Goal: Task Accomplishment & Management: Use online tool/utility

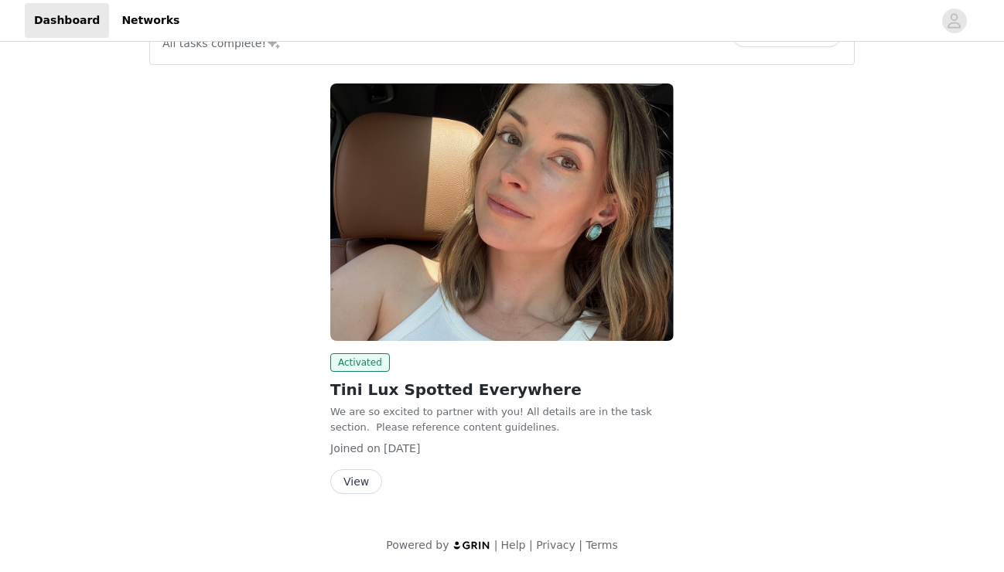
scroll to position [53, 0]
click at [346, 475] on button "View" at bounding box center [356, 482] width 52 height 25
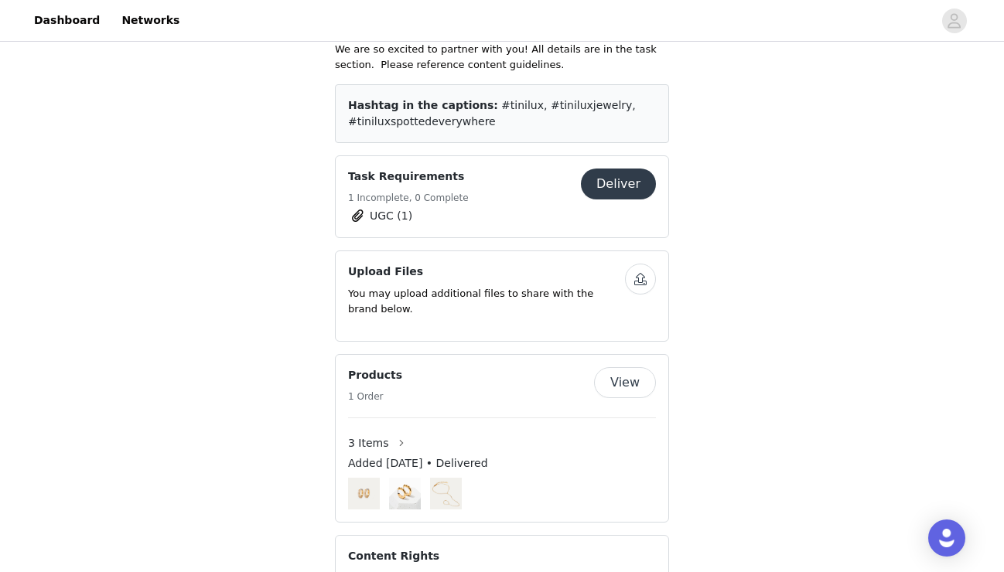
scroll to position [507, 0]
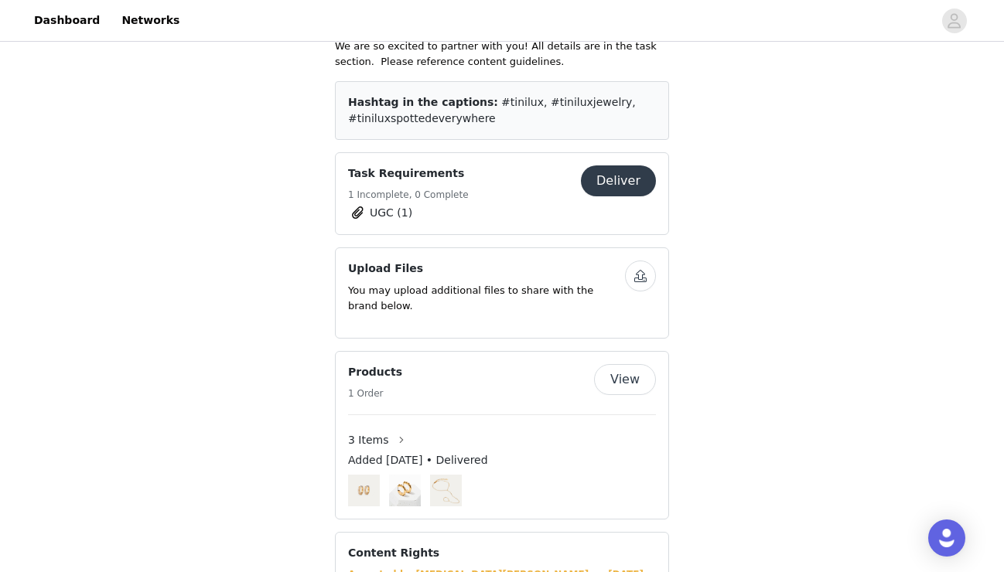
click at [615, 177] on button "Deliver" at bounding box center [618, 180] width 75 height 31
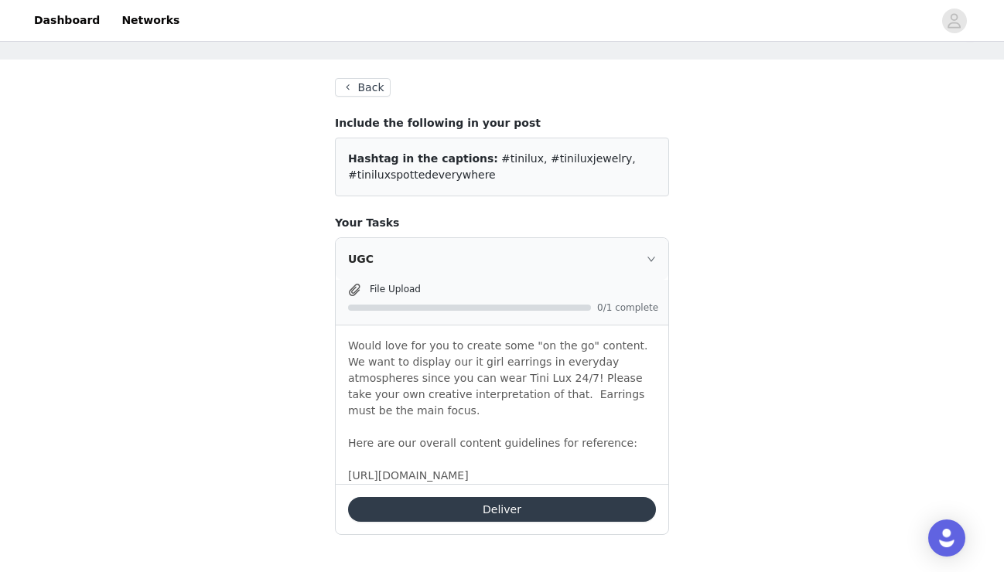
scroll to position [66, 0]
click at [654, 254] on icon "icon: right" at bounding box center [650, 258] width 9 height 9
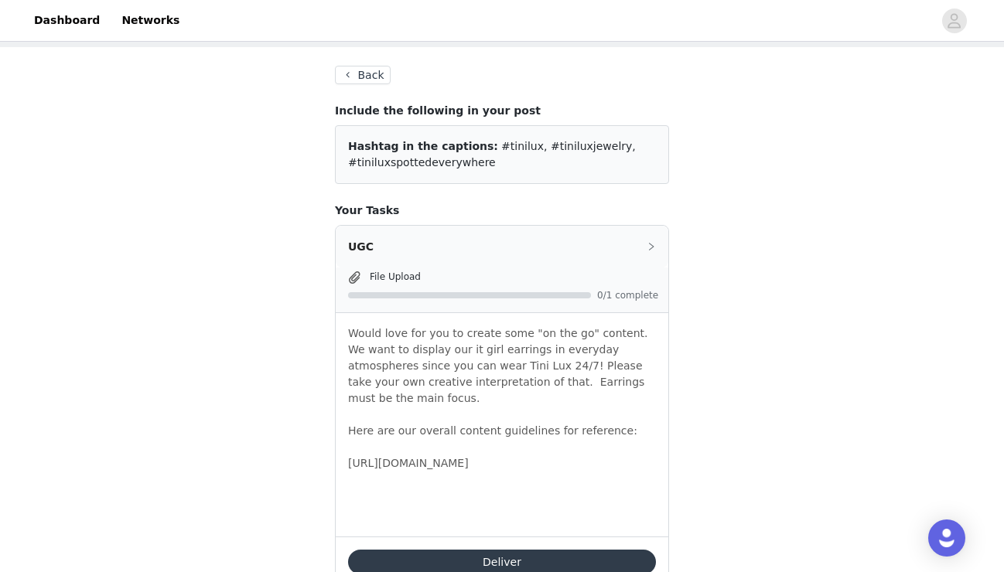
scroll to position [0, 0]
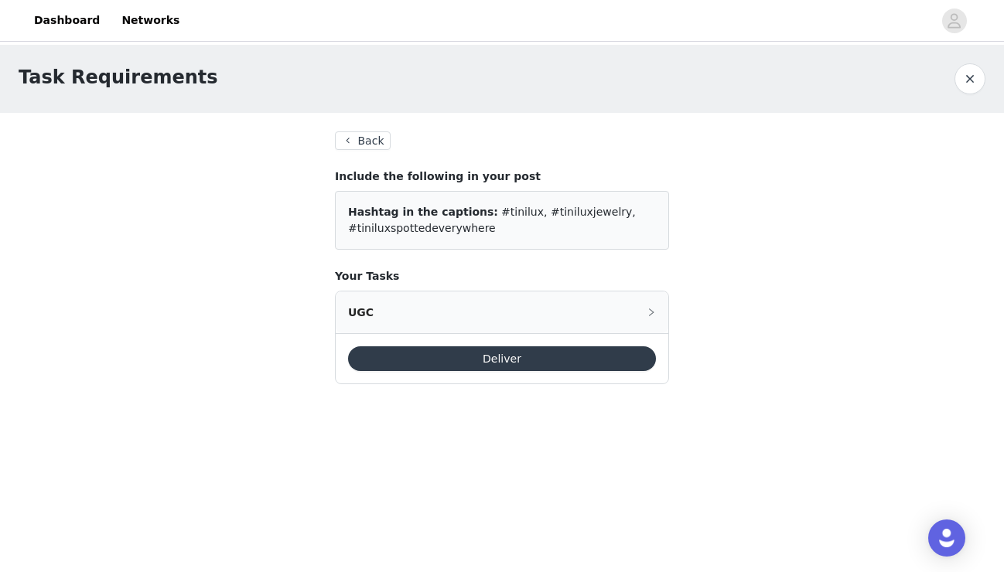
click at [630, 298] on div "UGC" at bounding box center [502, 312] width 332 height 42
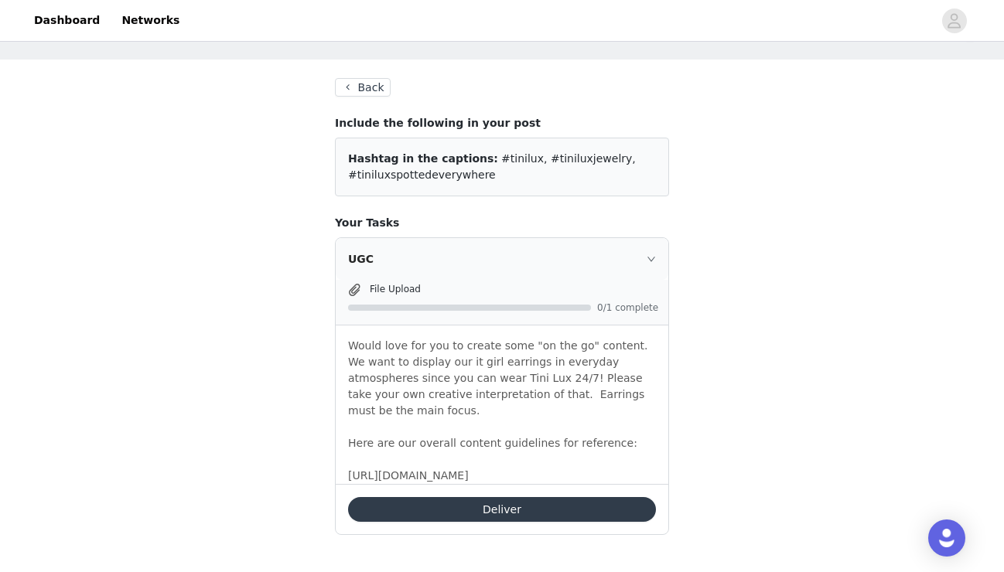
scroll to position [119, 0]
click at [440, 518] on button "Deliver" at bounding box center [502, 509] width 308 height 25
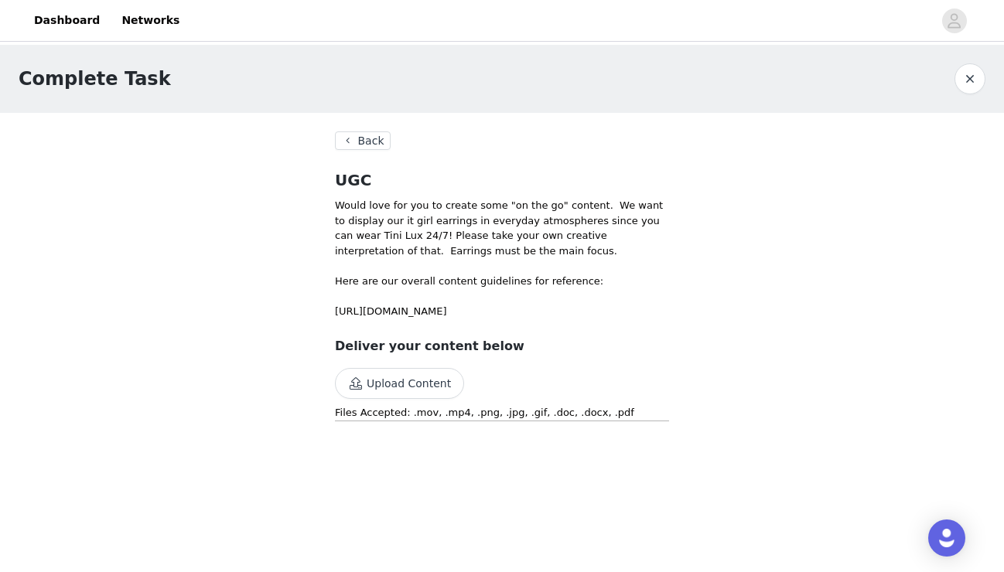
click at [407, 399] on button "Upload Content" at bounding box center [399, 383] width 129 height 31
click at [351, 143] on button "Back" at bounding box center [363, 140] width 56 height 19
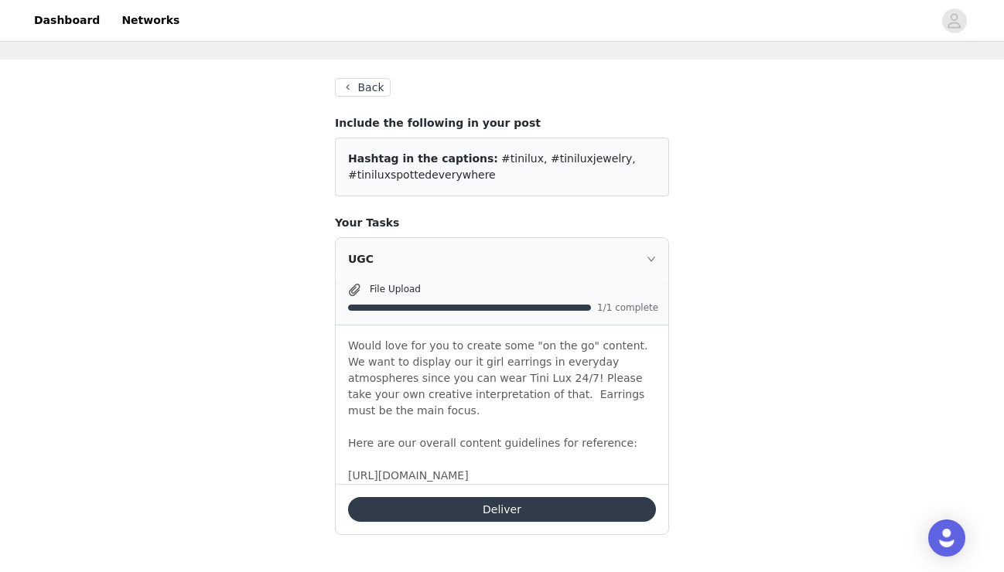
scroll to position [118, 0]
click at [562, 238] on div "UGC" at bounding box center [502, 259] width 332 height 42
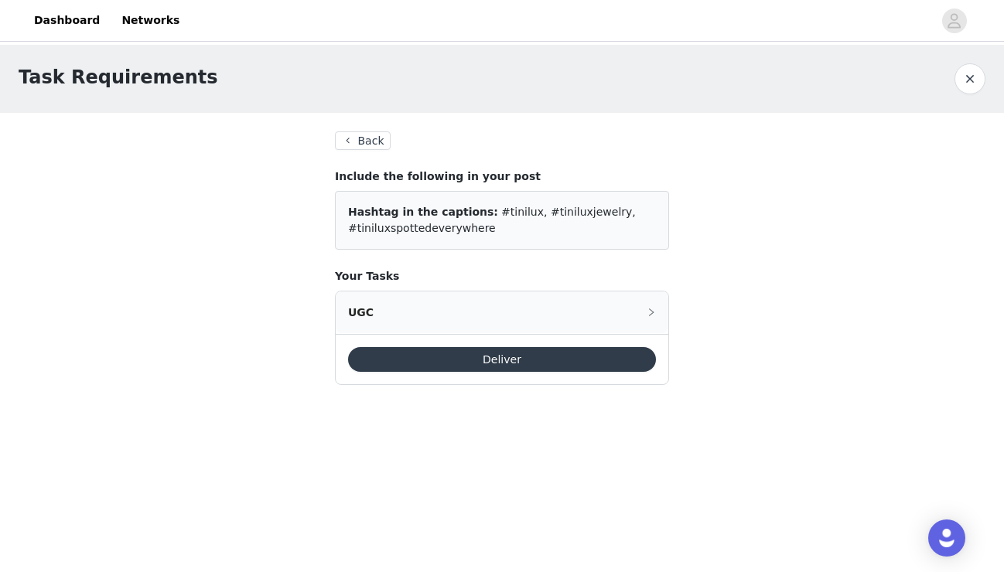
scroll to position [0, 0]
click at [469, 364] on button "Deliver" at bounding box center [502, 358] width 308 height 25
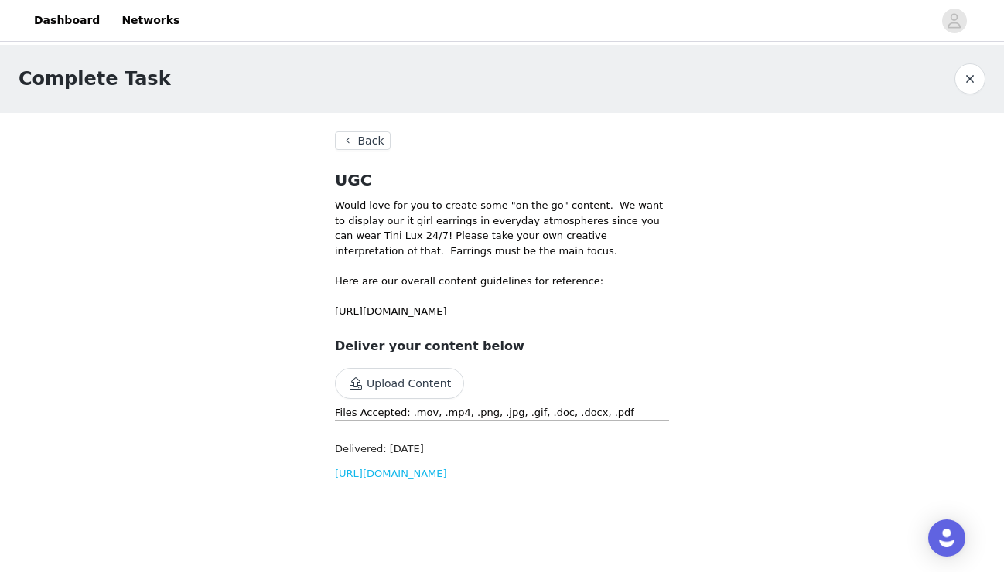
click at [373, 140] on button "Back" at bounding box center [363, 140] width 56 height 19
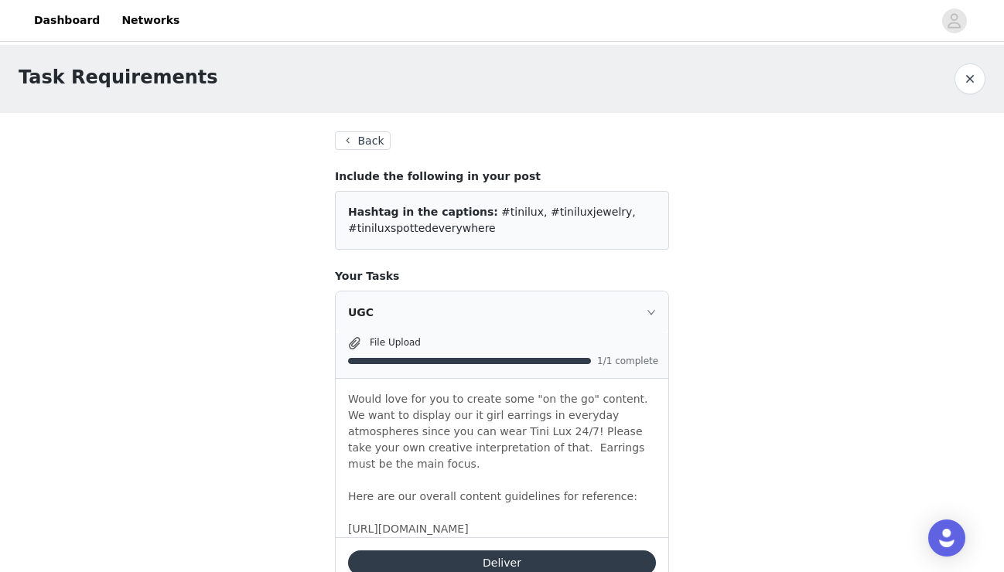
click at [373, 140] on button "Back" at bounding box center [363, 140] width 56 height 19
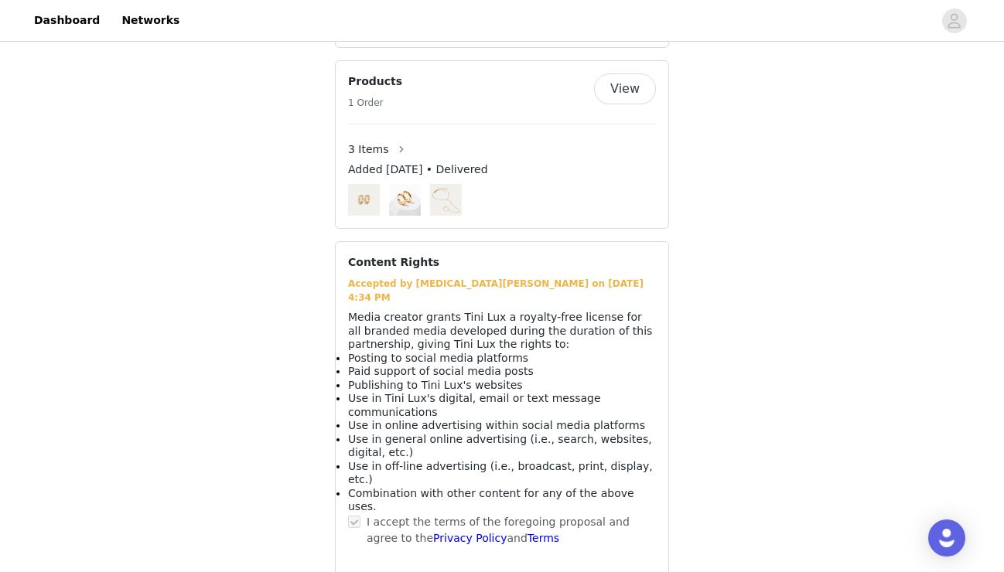
scroll to position [693, 0]
